Goal: Task Accomplishment & Management: Manage account settings

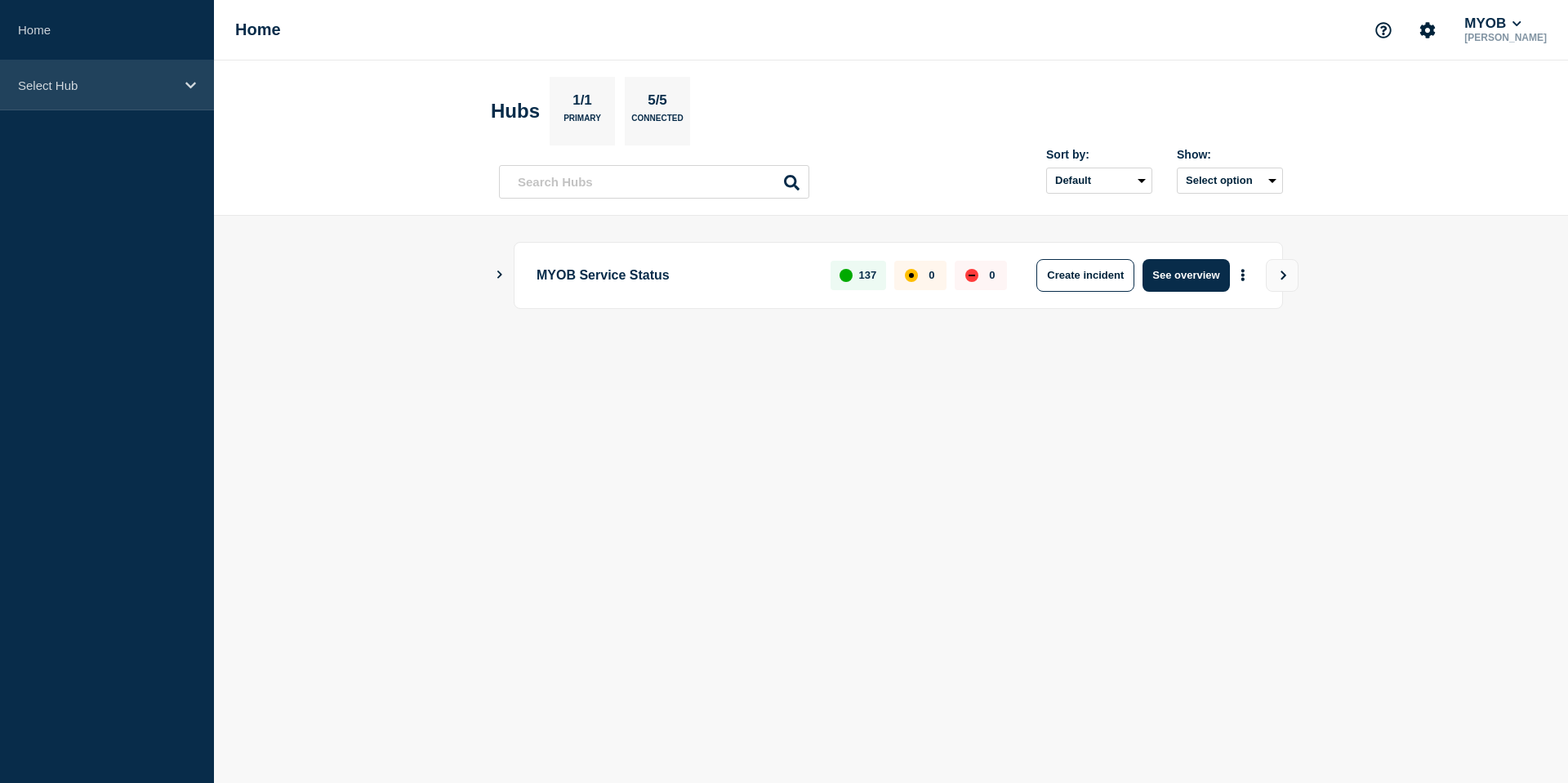
click at [148, 84] on p "Select Hub" at bounding box center [97, 85] width 157 height 14
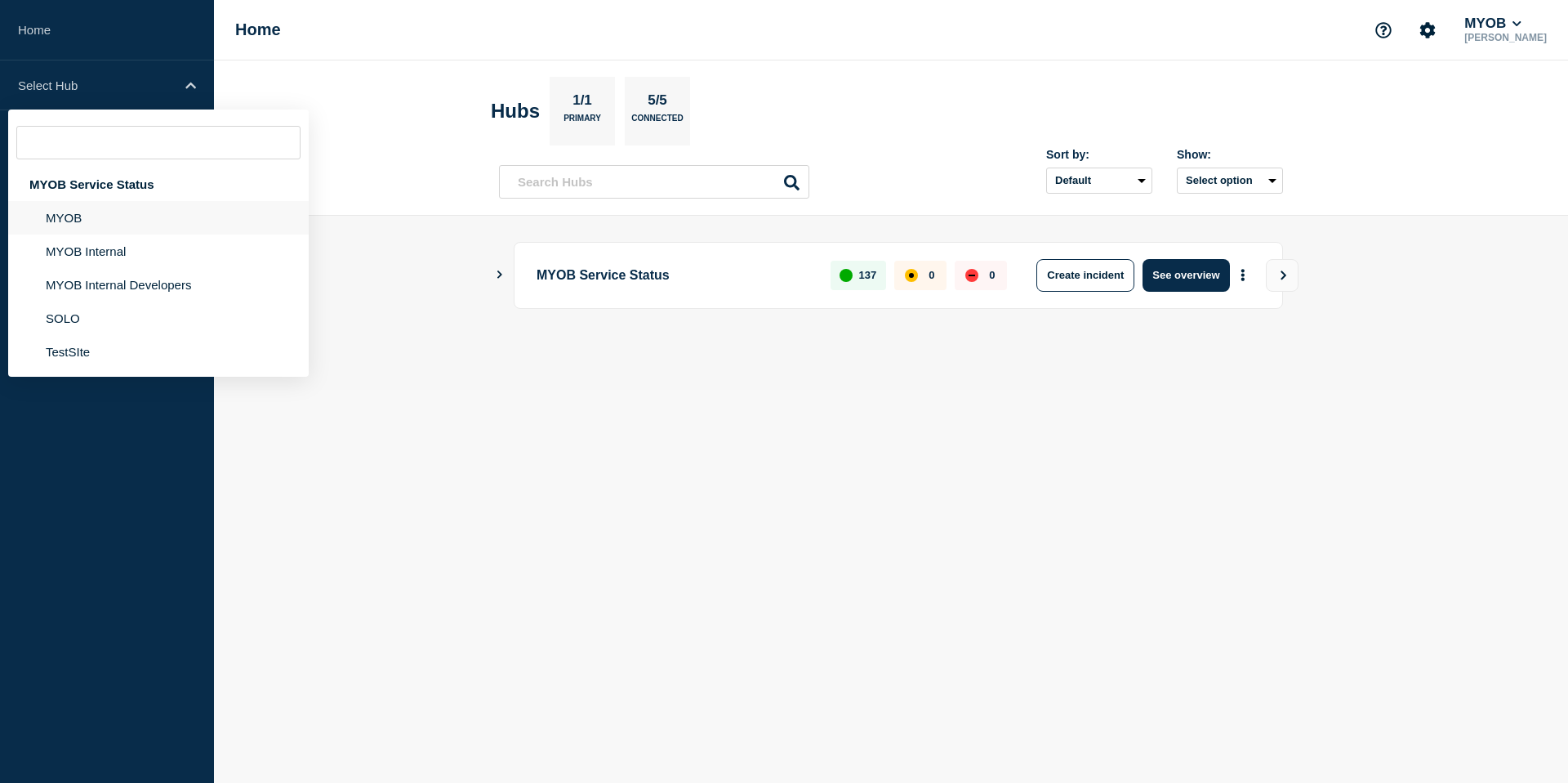
click at [104, 213] on li "MYOB" at bounding box center [158, 217] width 300 height 34
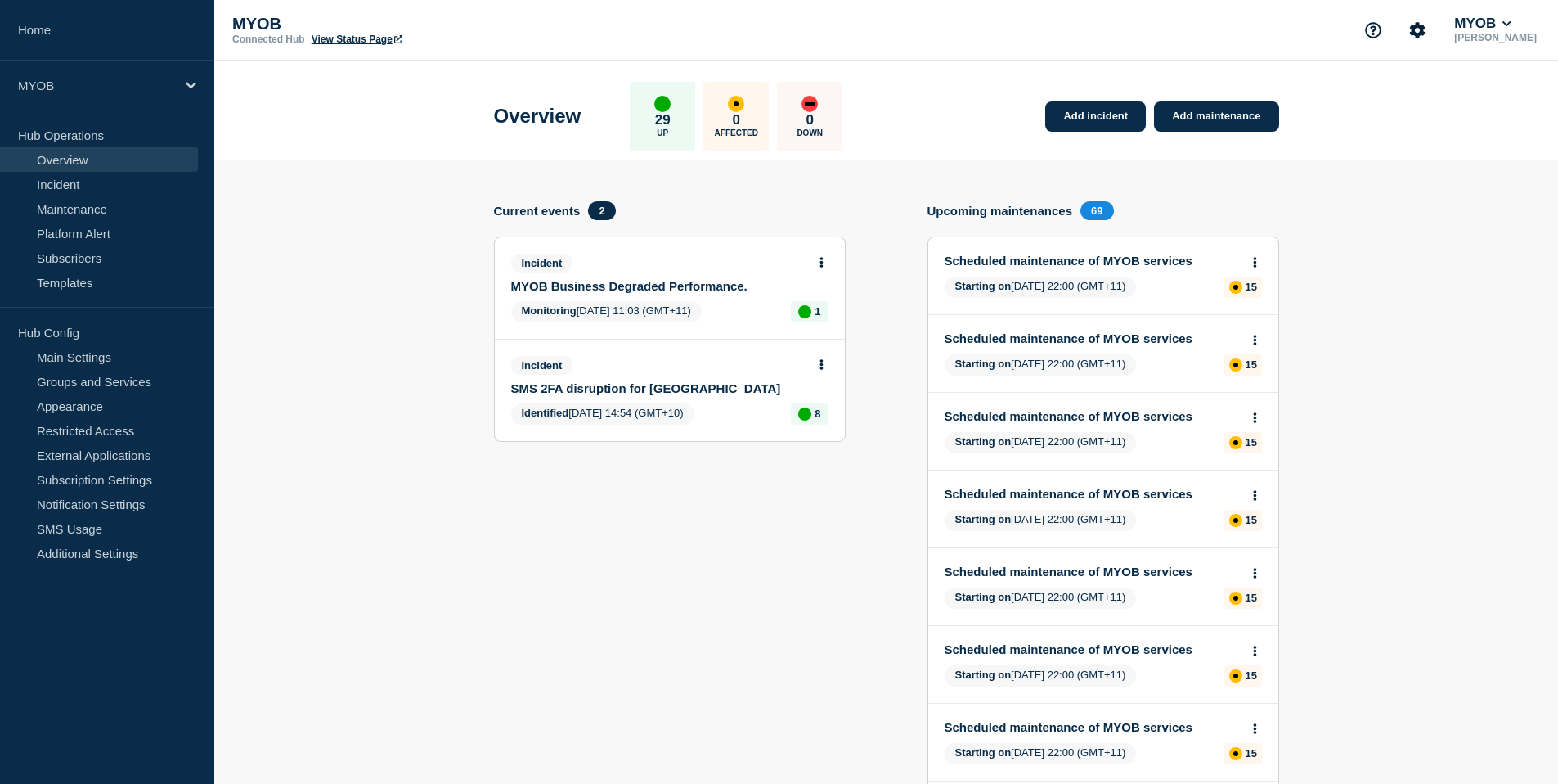
click at [1172, 265] on link "Scheduled maintenance of MYOB services" at bounding box center [1092, 260] width 295 height 14
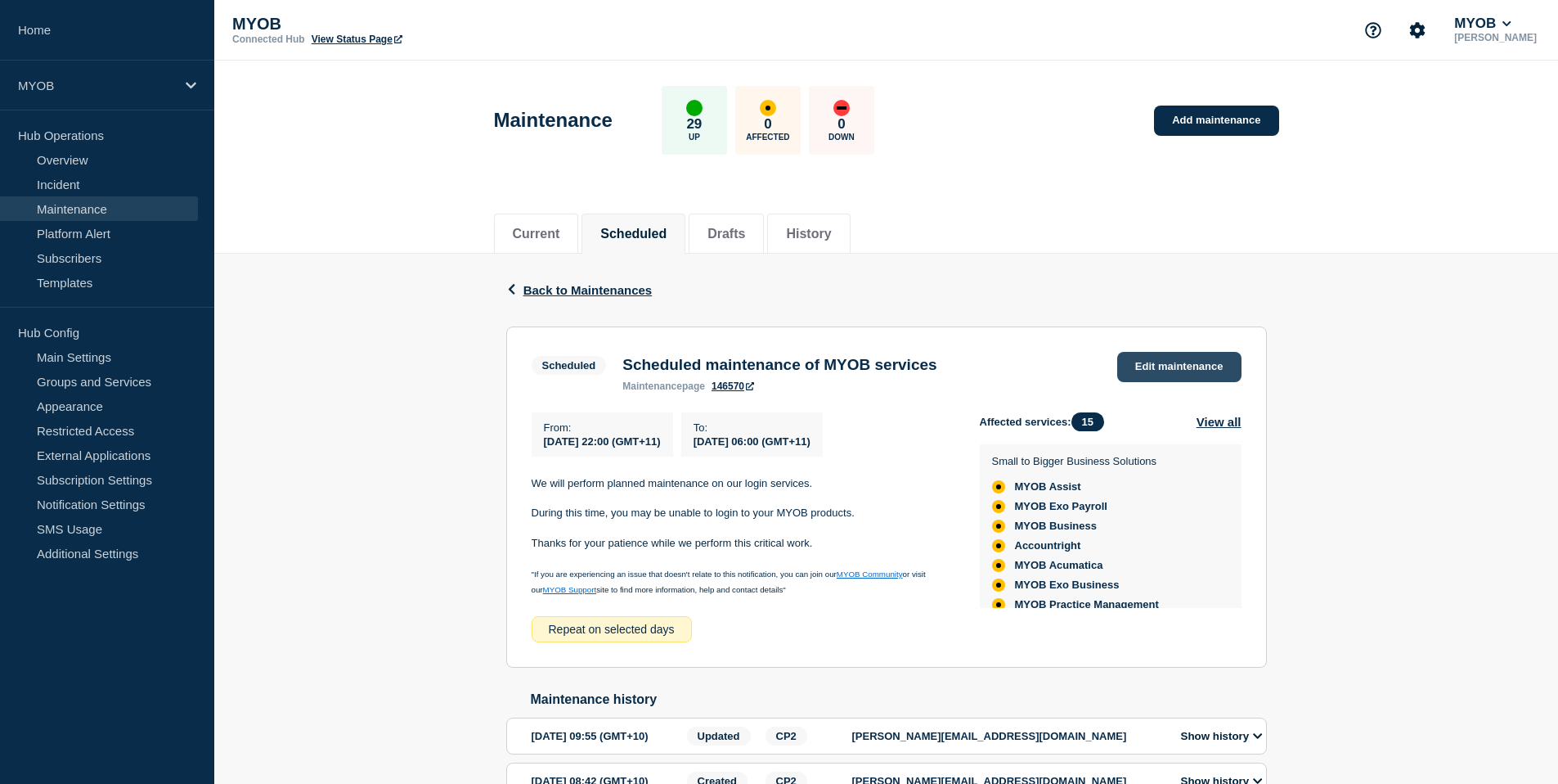
click at [1148, 372] on link "Edit maintenance" at bounding box center [1179, 366] width 124 height 30
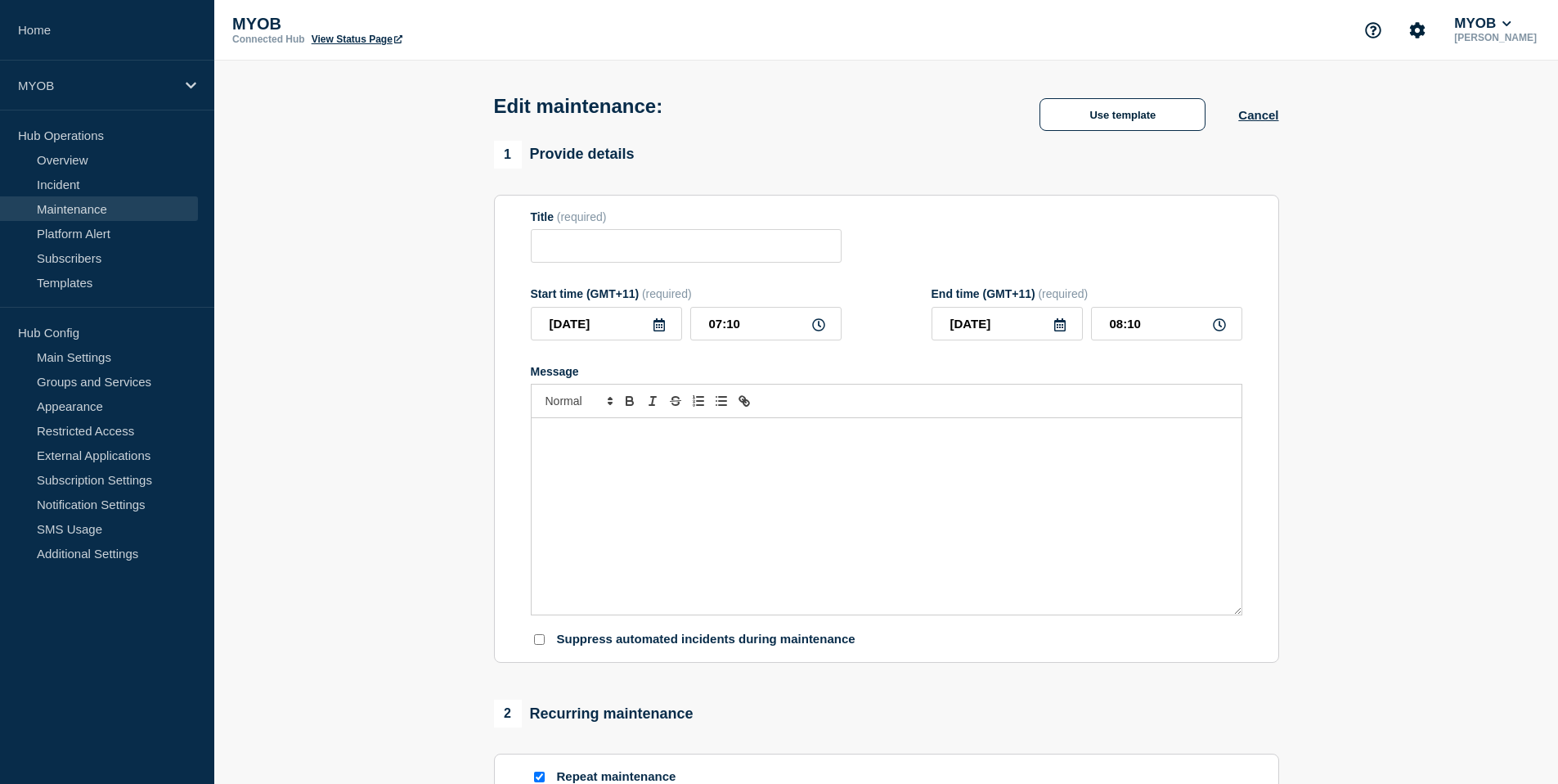
type input "Scheduled maintenance of MYOB services"
type input "[DATE]"
type input "22:00"
type input "[DATE]"
type input "06:00"
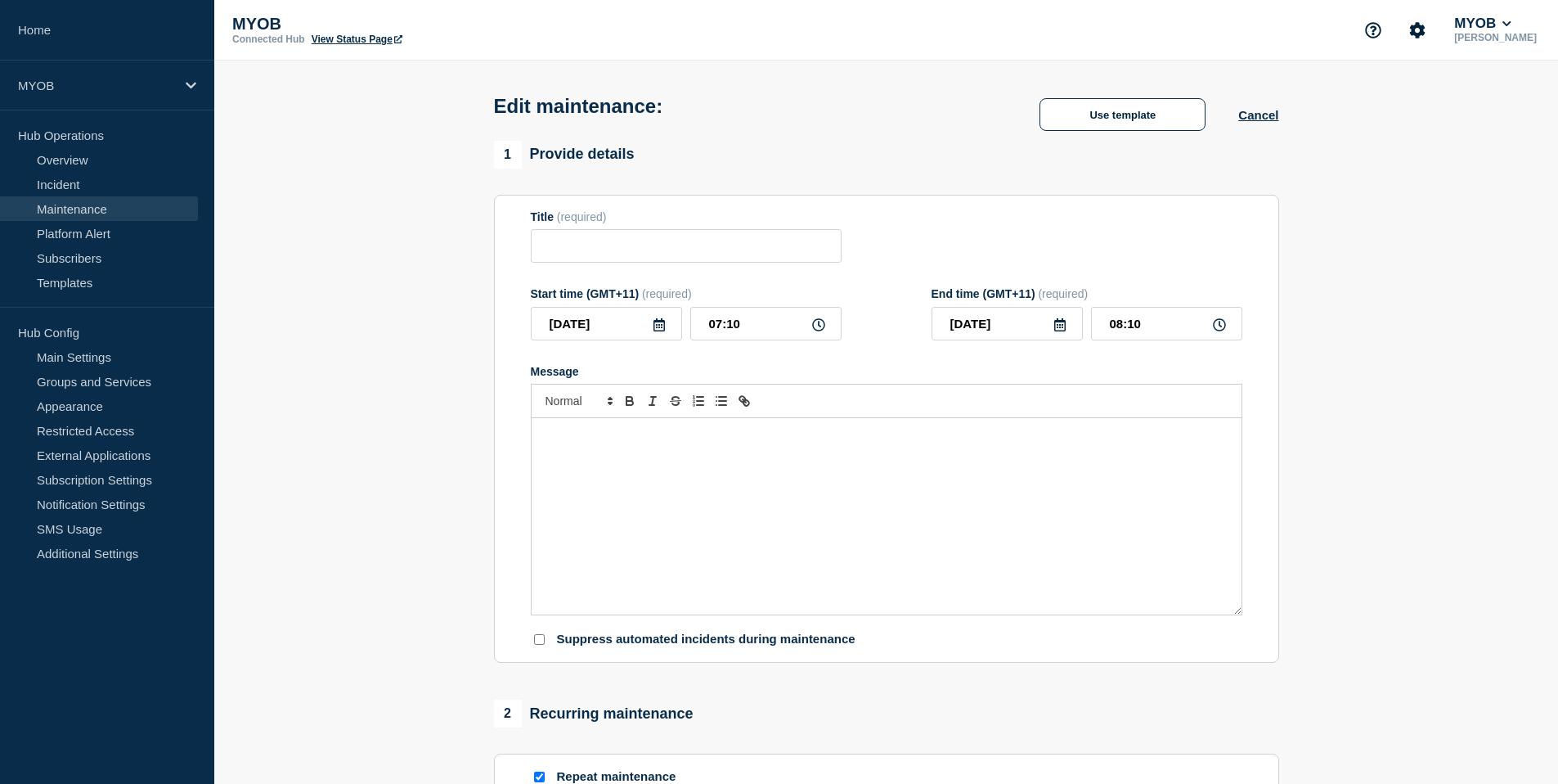
checkbox input "true"
checkbox input "false"
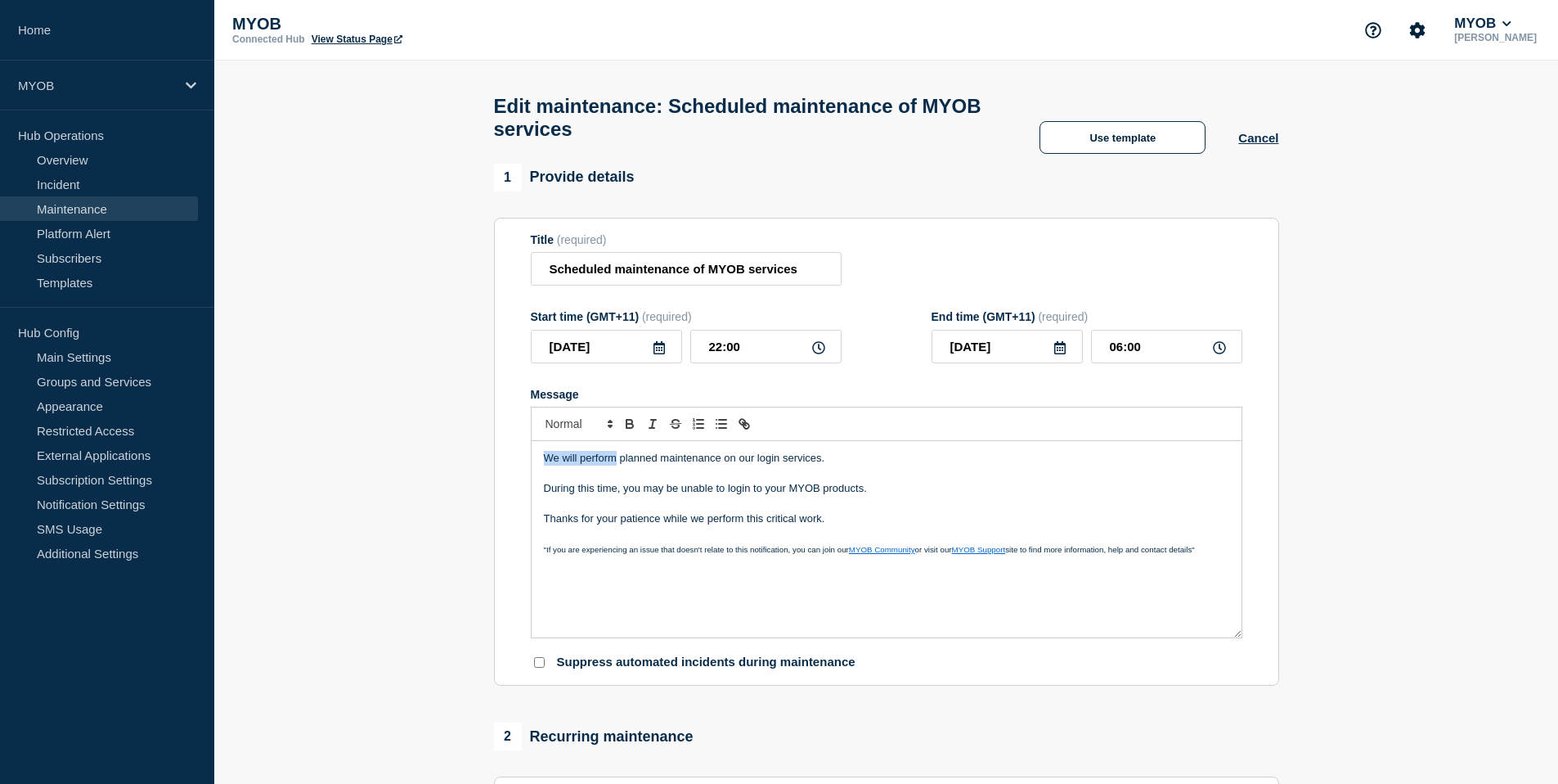
drag, startPoint x: 616, startPoint y: 481, endPoint x: 545, endPoint y: 478, distance: 71.1
click at [545, 466] on p "We will perform planned maintenance on our login services." at bounding box center [886, 458] width 685 height 15
click at [573, 511] on p "Message" at bounding box center [886, 504] width 685 height 15
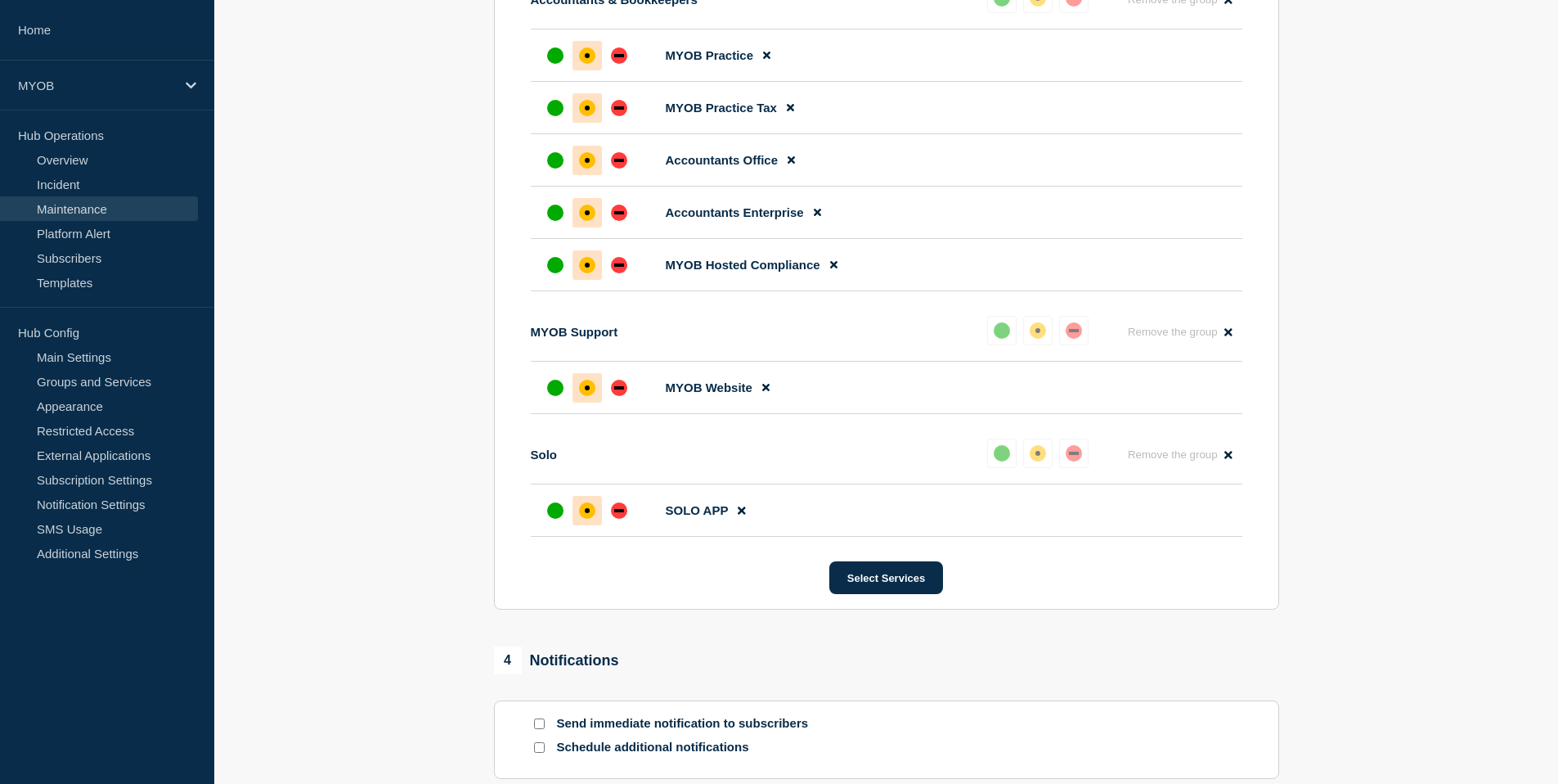
scroll to position [1858, 0]
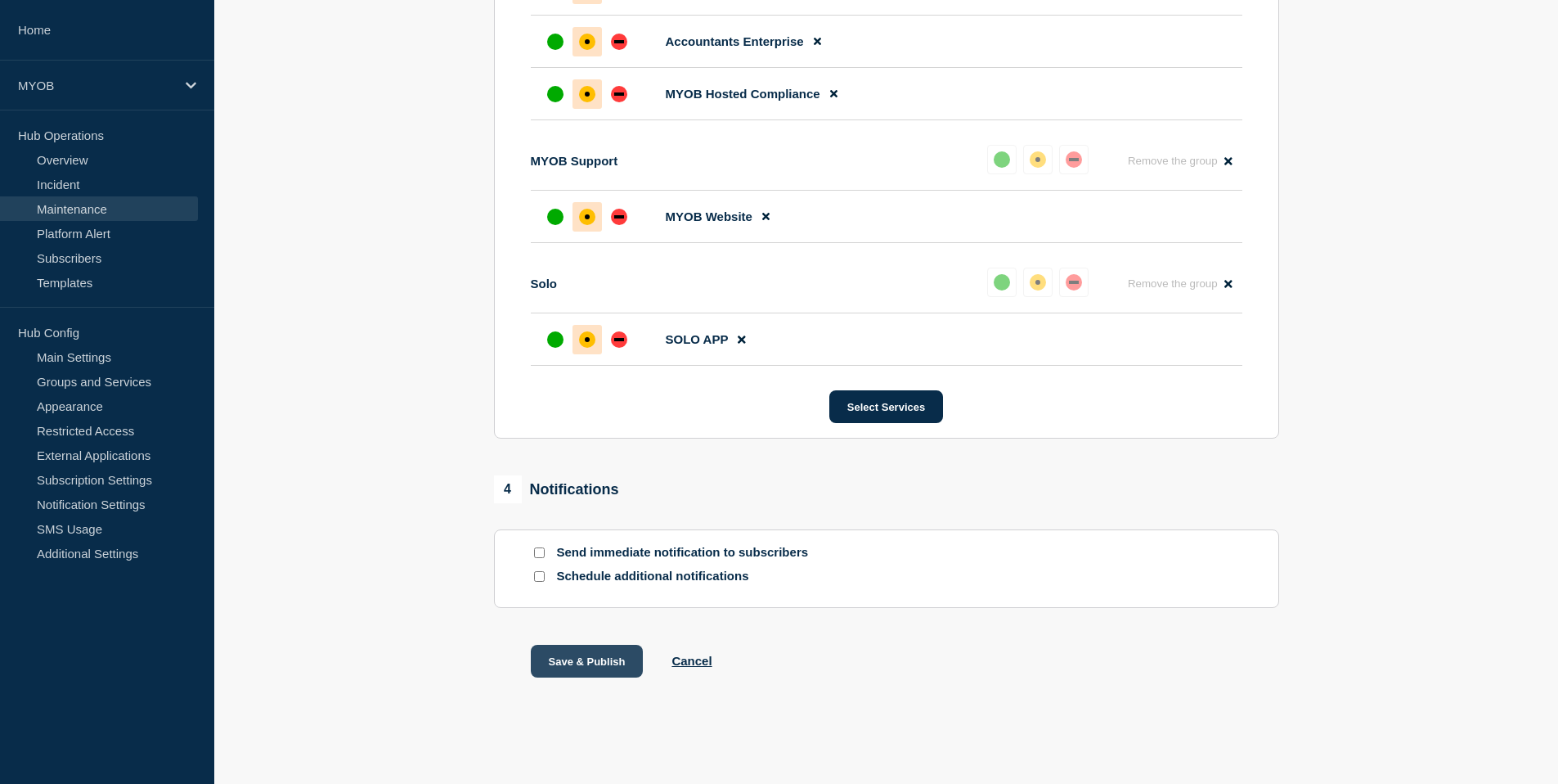
click at [610, 653] on button "Save & Publish" at bounding box center [586, 661] width 113 height 33
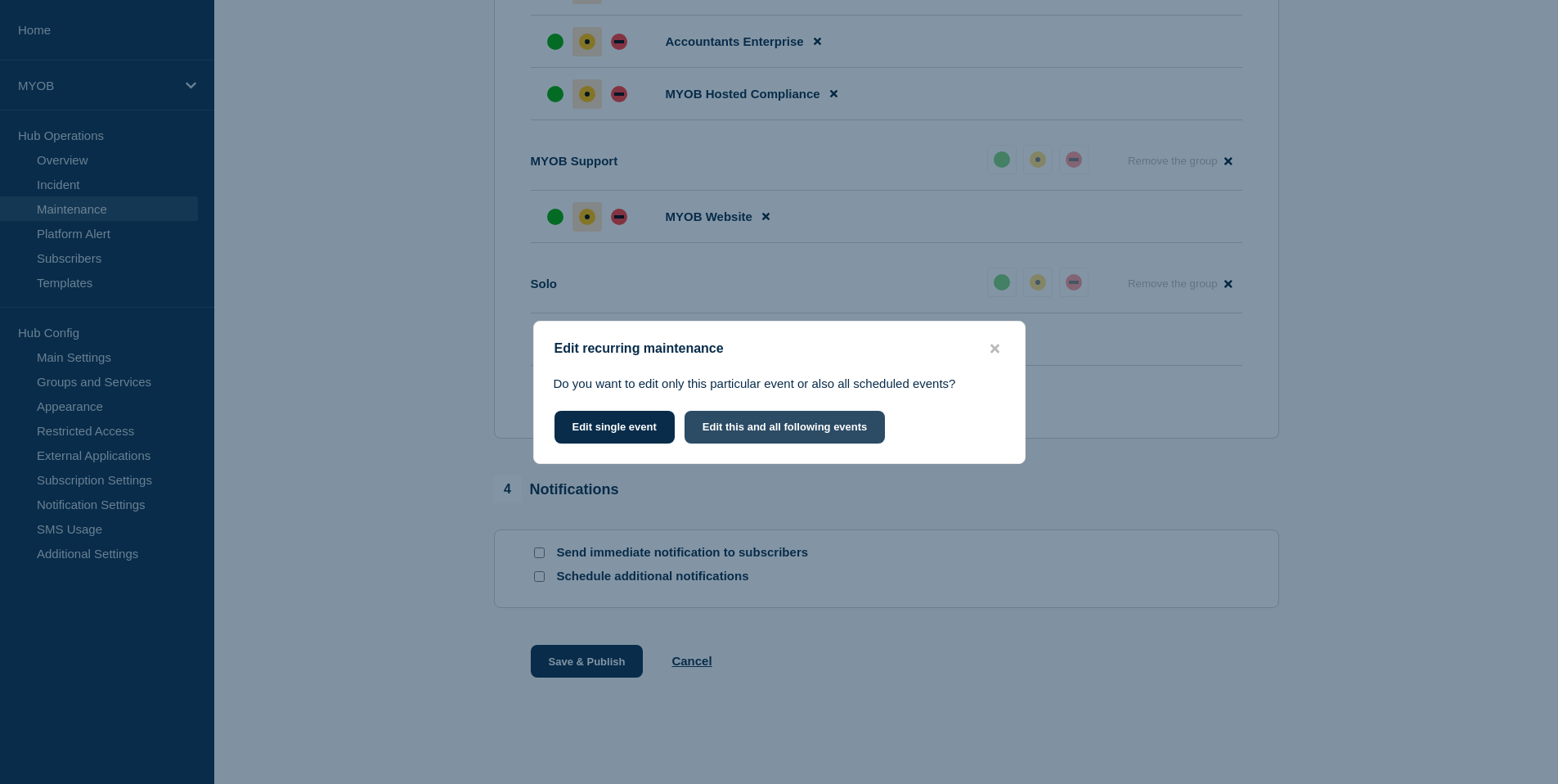
click at [758, 430] on button "Edit this and all following events" at bounding box center [785, 427] width 201 height 33
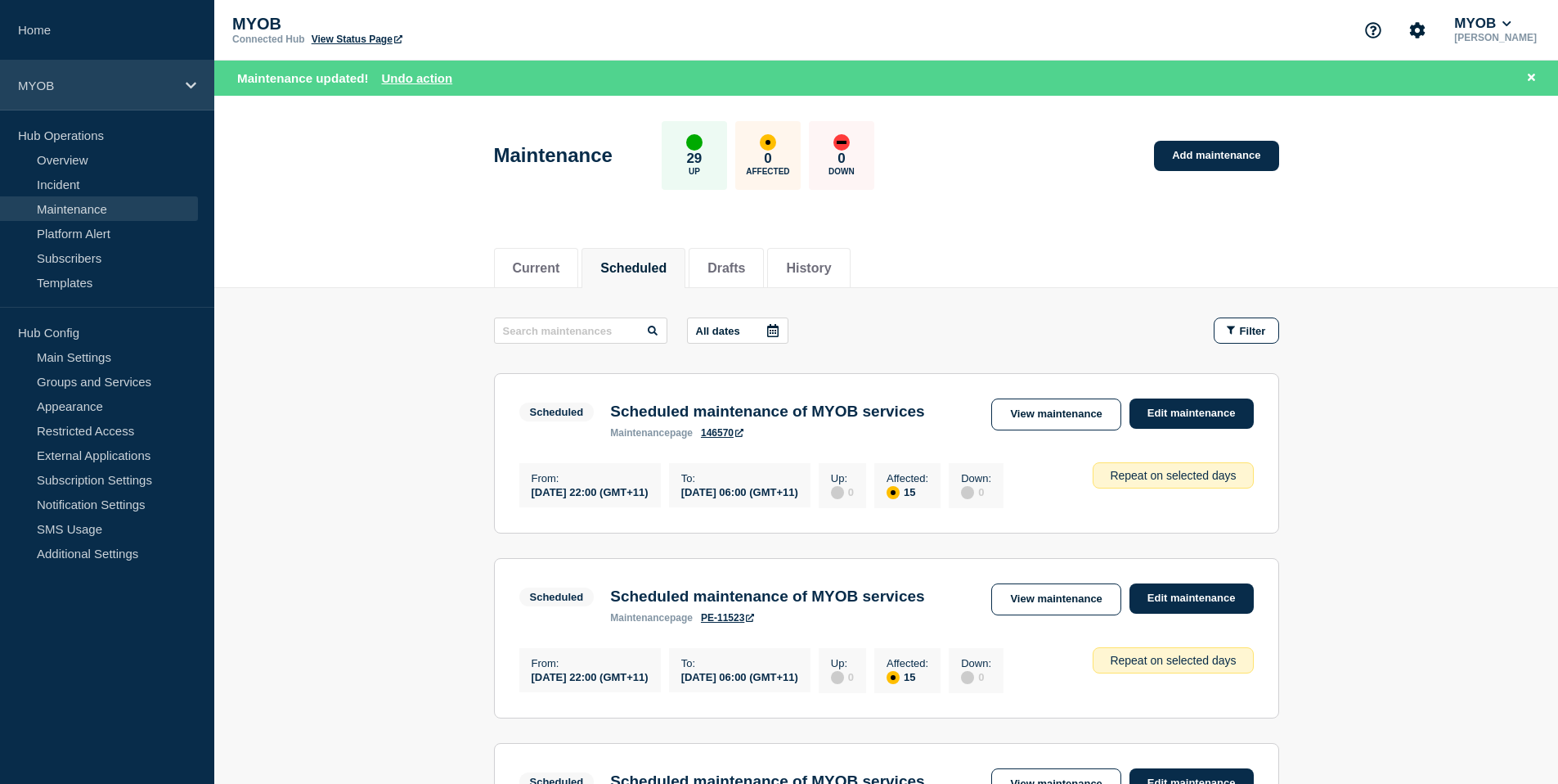
click at [184, 88] on div "MYOB" at bounding box center [107, 85] width 214 height 50
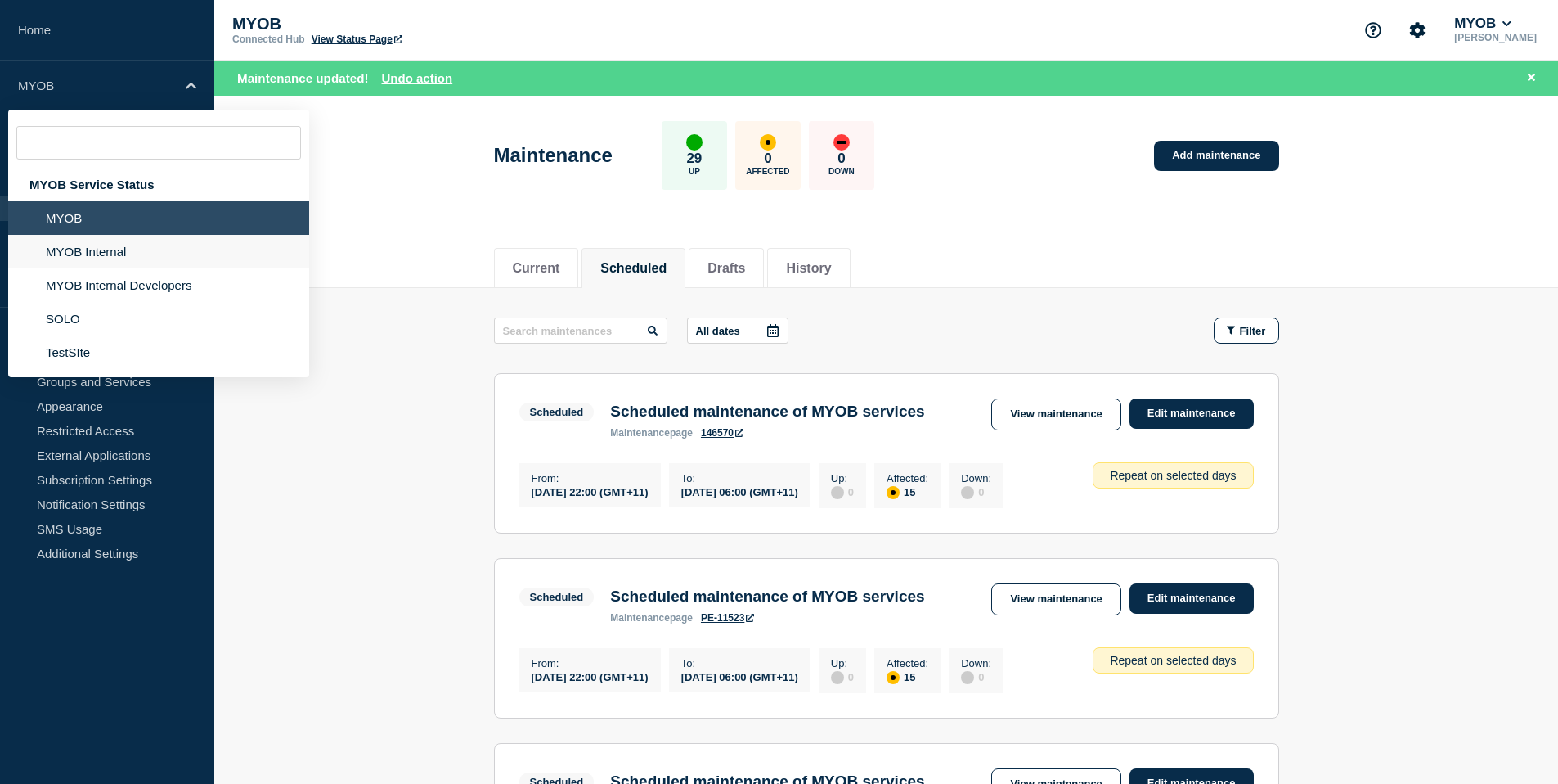
click at [178, 268] on li "MYOB Internal" at bounding box center [158, 252] width 301 height 34
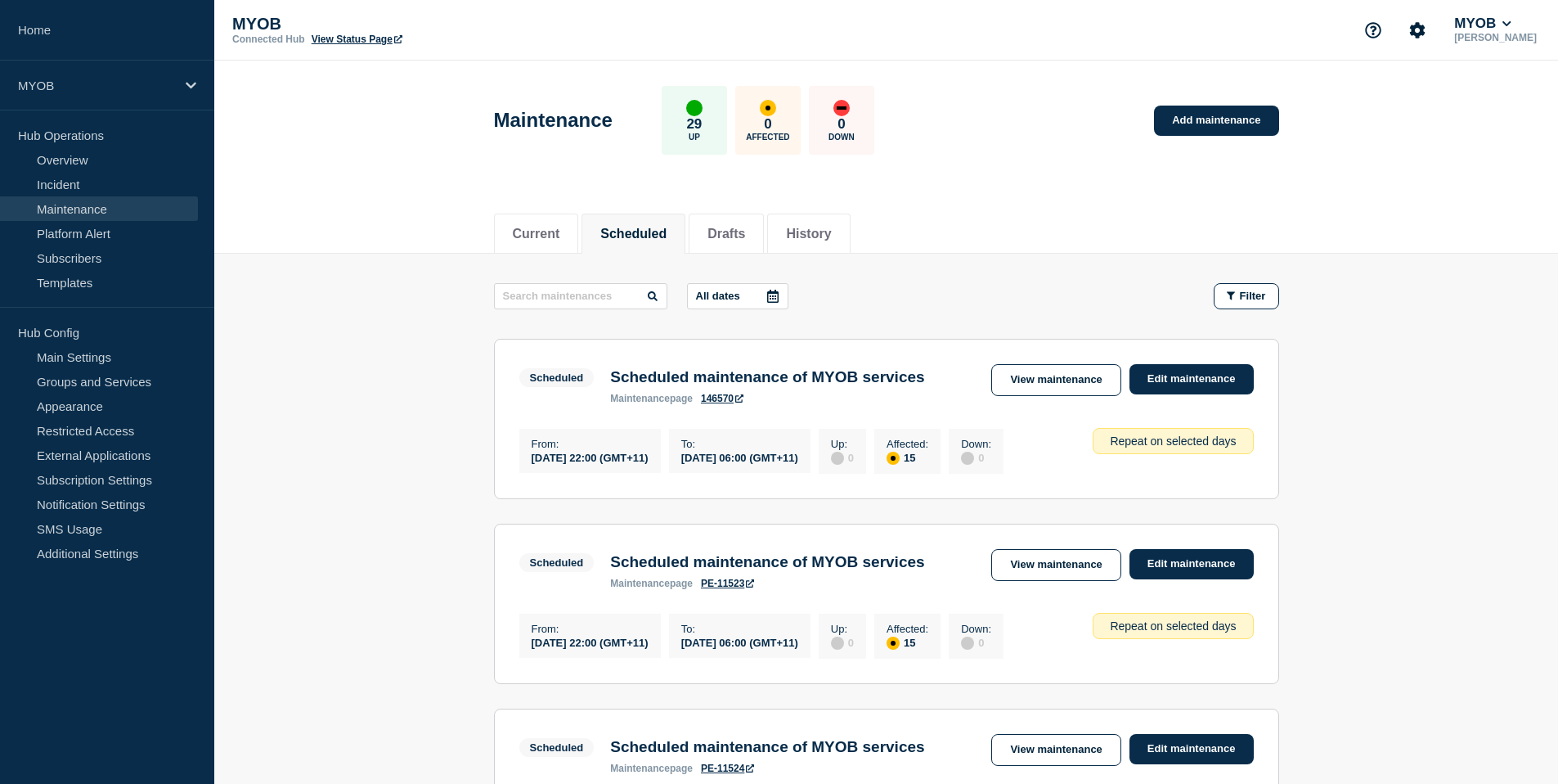
click at [358, 36] on link "View Status Page" at bounding box center [357, 39] width 91 height 12
